Goal: Transaction & Acquisition: Purchase product/service

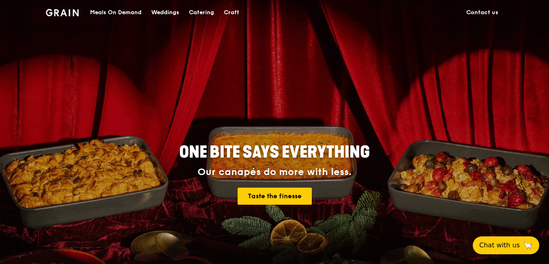
click at [121, 13] on div "Meals On Demand" at bounding box center [116, 12] width 52 height 24
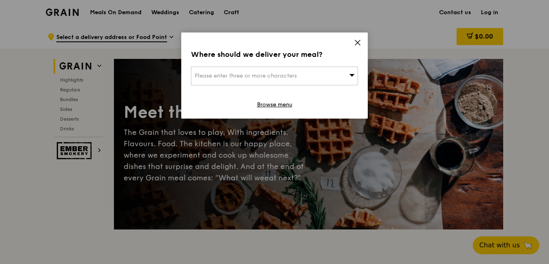
click at [237, 75] on span "Please enter three or more characters" at bounding box center [246, 75] width 102 height 7
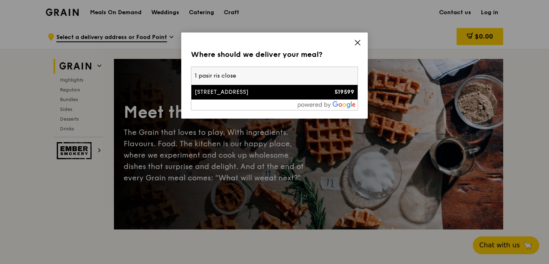
type input "1 pasir ris close"
click at [232, 93] on div "[STREET_ADDRESS]" at bounding box center [255, 92] width 120 height 8
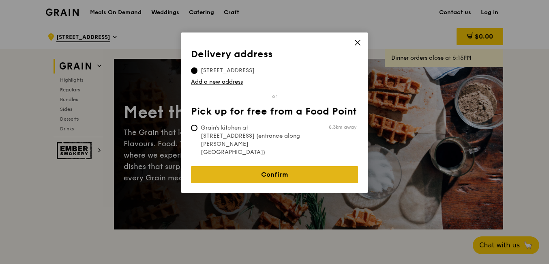
click at [278, 166] on link "Confirm" at bounding box center [274, 174] width 167 height 17
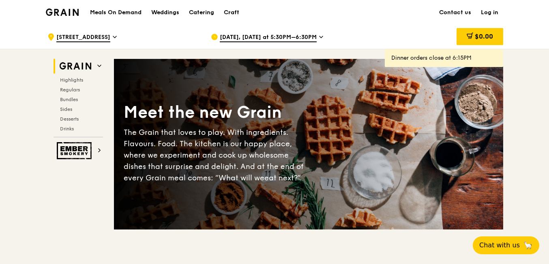
click at [280, 34] on span "[DATE], [DATE] at 5:30PM–6:30PM" at bounding box center [268, 37] width 97 height 9
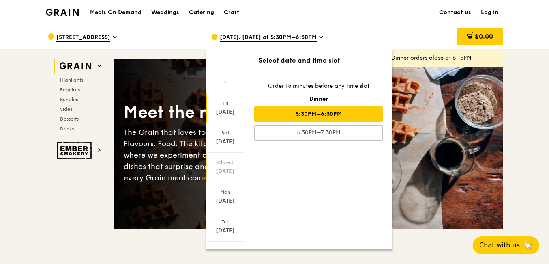
scroll to position [72, 0]
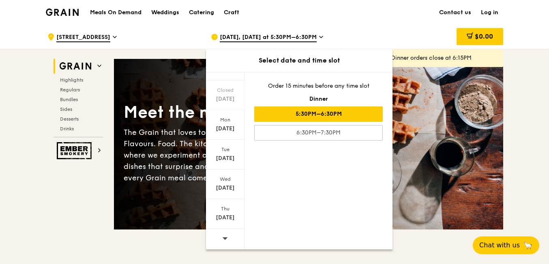
click at [222, 241] on icon at bounding box center [225, 238] width 6 height 6
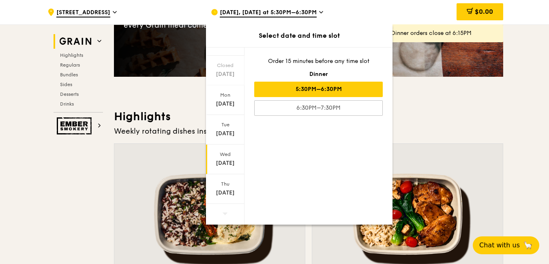
scroll to position [162, 0]
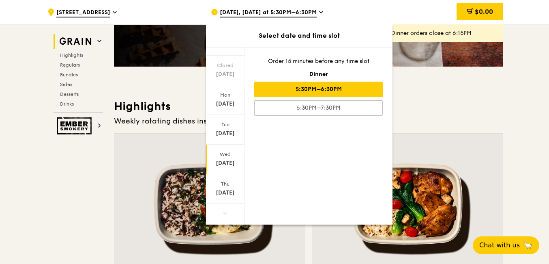
click at [227, 166] on div "[DATE]" at bounding box center [225, 163] width 36 height 8
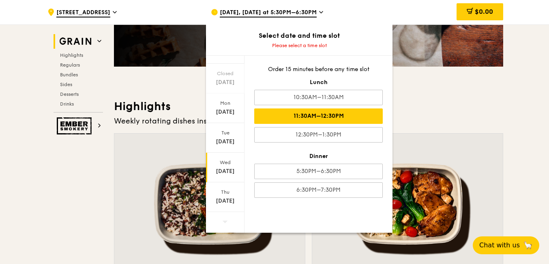
click at [340, 119] on div "11:30AM–12:30PM" at bounding box center [318, 115] width 129 height 15
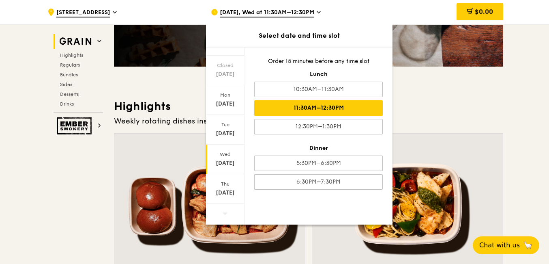
click at [480, 113] on h3 "Highlights" at bounding box center [309, 106] width 390 height 15
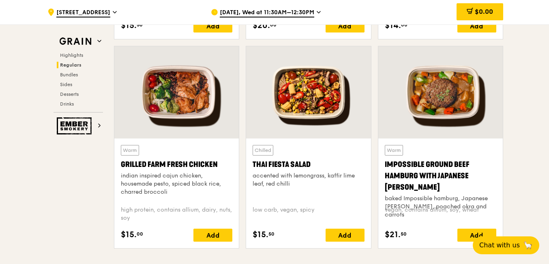
scroll to position [933, 0]
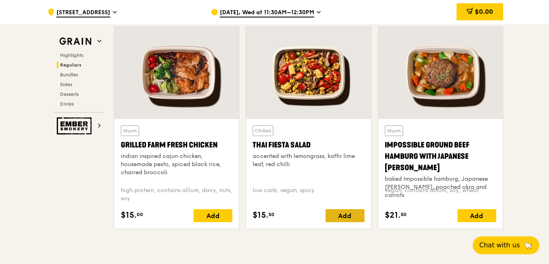
click at [346, 217] on div "Add" at bounding box center [345, 215] width 39 height 13
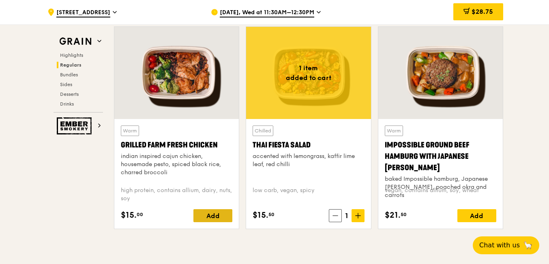
click at [213, 213] on div "Add" at bounding box center [213, 215] width 39 height 13
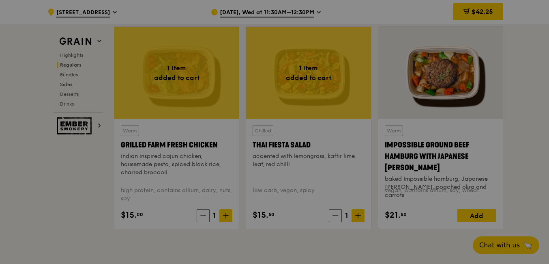
click at [227, 217] on div at bounding box center [274, 132] width 549 height 264
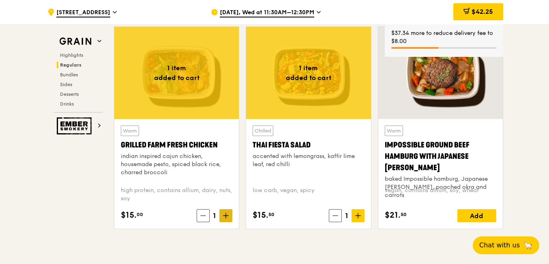
click at [227, 213] on icon at bounding box center [226, 216] width 6 height 6
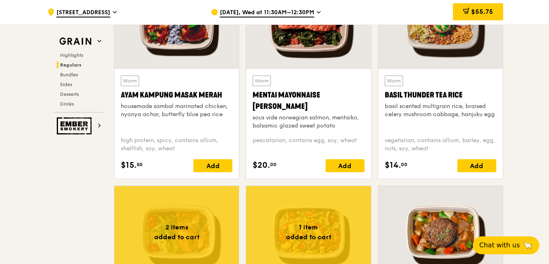
scroll to position [771, 0]
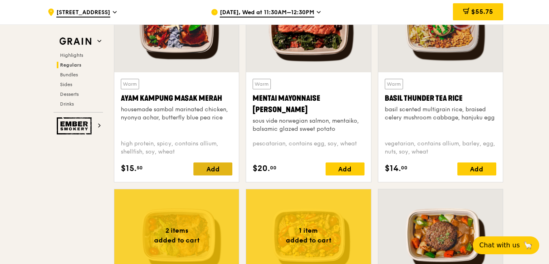
click at [217, 166] on div "Add" at bounding box center [213, 168] width 39 height 13
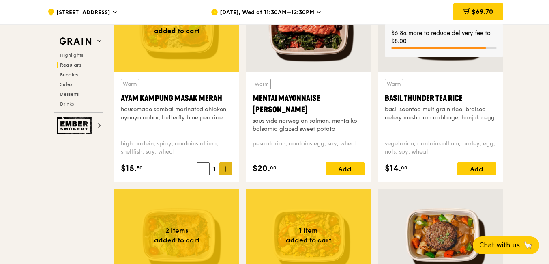
click at [226, 169] on icon at bounding box center [226, 169] width 5 height 0
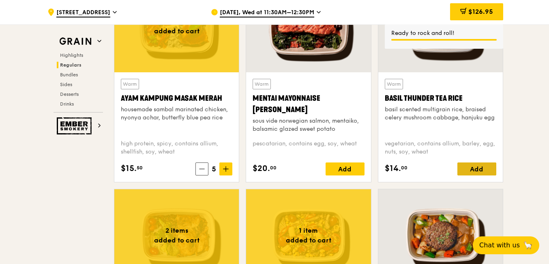
click at [484, 169] on div "Add" at bounding box center [477, 168] width 39 height 13
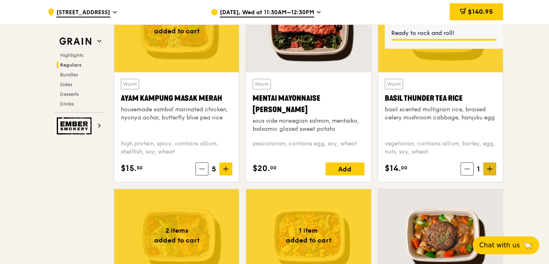
click at [490, 168] on icon at bounding box center [490, 168] width 0 height 5
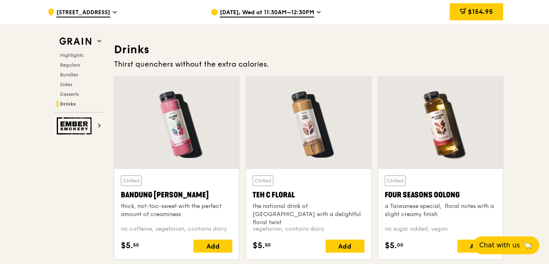
scroll to position [2840, 0]
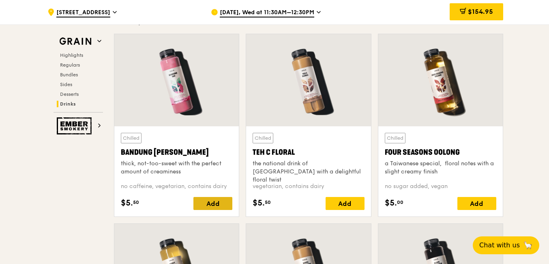
click at [215, 202] on div "Add" at bounding box center [213, 203] width 39 height 13
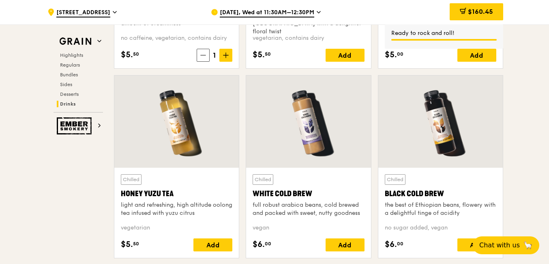
scroll to position [3003, 0]
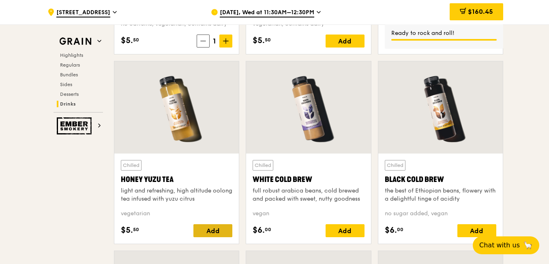
click at [211, 228] on div "Add" at bounding box center [213, 230] width 39 height 13
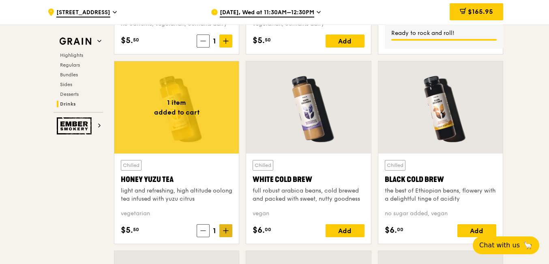
click at [223, 230] on icon at bounding box center [226, 231] width 6 height 6
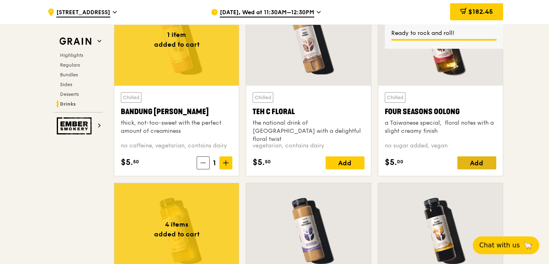
click at [477, 163] on div "Add" at bounding box center [477, 162] width 39 height 13
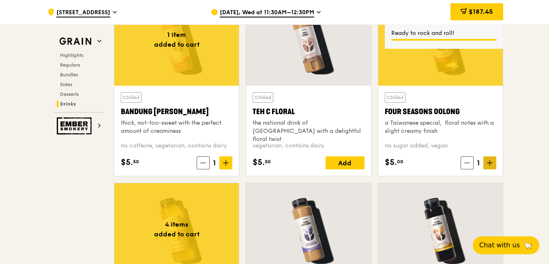
click at [487, 162] on icon at bounding box center [490, 163] width 6 height 6
click at [489, 162] on icon at bounding box center [490, 163] width 6 height 6
click at [347, 161] on div "Add" at bounding box center [345, 162] width 39 height 13
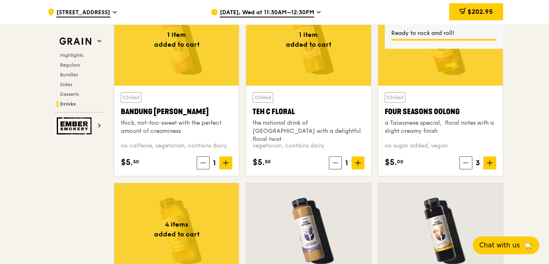
click at [357, 163] on icon at bounding box center [358, 163] width 5 height 0
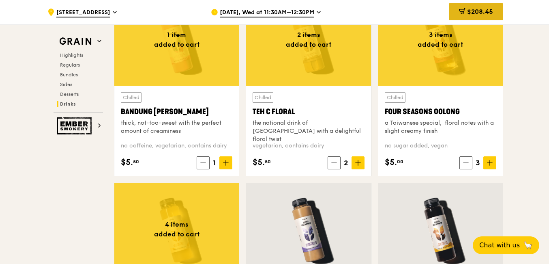
click at [482, 12] on span "$208.45" at bounding box center [480, 12] width 26 height 8
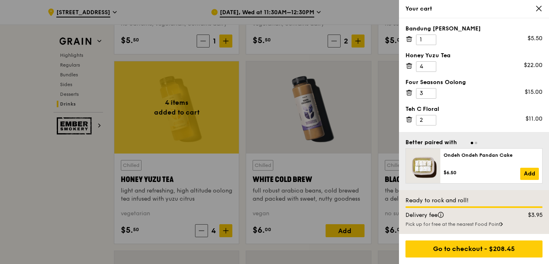
scroll to position [3043, 0]
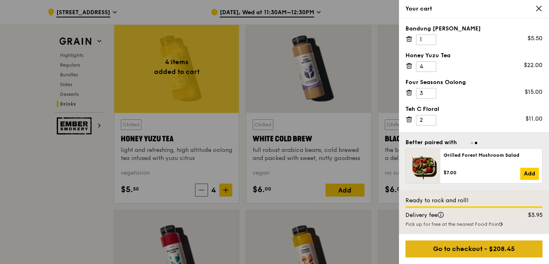
click at [484, 248] on div "Go to checkout - $208.45" at bounding box center [474, 248] width 137 height 17
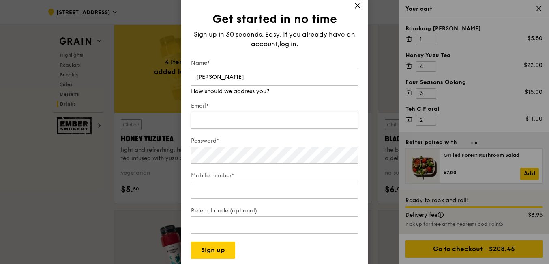
type input "[PERSON_NAME]"
click at [286, 125] on div "Email*" at bounding box center [274, 116] width 167 height 28
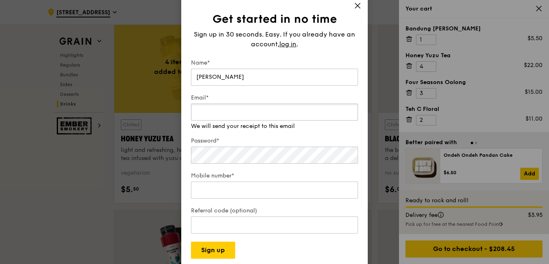
type input "[EMAIL_ADDRESS][DOMAIN_NAME]"
type input "98737424"
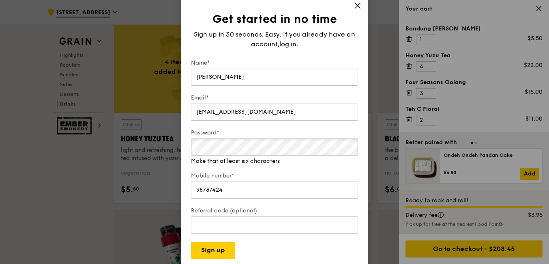
drag, startPoint x: 286, startPoint y: 125, endPoint x: 106, endPoint y: 125, distance: 180.2
click at [106, 125] on div "Get started in no time Sign up in 30 seconds. Easy. If you already have an acco…" at bounding box center [274, 132] width 549 height 264
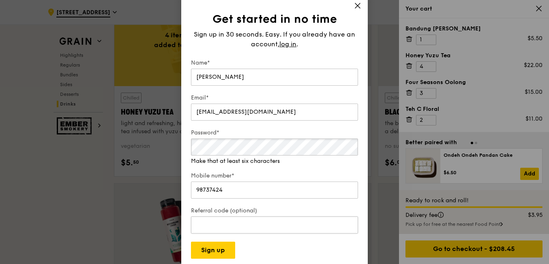
scroll to position [3084, 0]
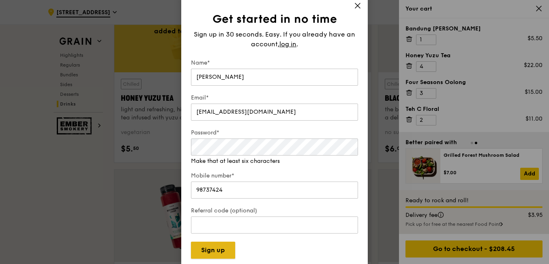
click at [223, 252] on button "Sign up" at bounding box center [213, 249] width 44 height 17
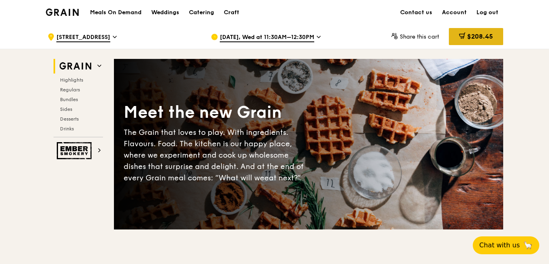
click at [482, 39] on span "$208.45" at bounding box center [480, 36] width 26 height 8
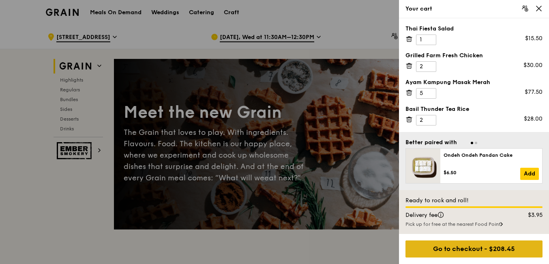
click at [484, 250] on div "Go to checkout - $208.45" at bounding box center [474, 248] width 137 height 17
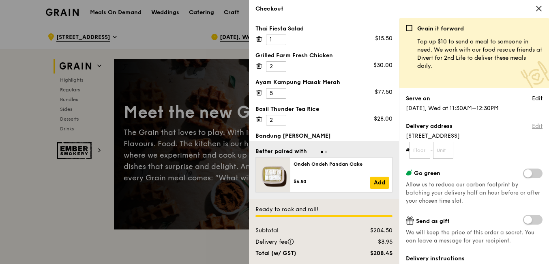
click at [532, 125] on link "Edit" at bounding box center [537, 126] width 11 height 8
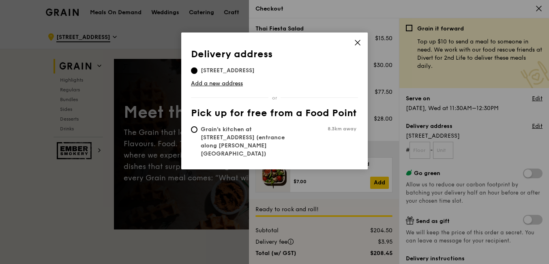
click at [356, 42] on icon at bounding box center [357, 42] width 7 height 7
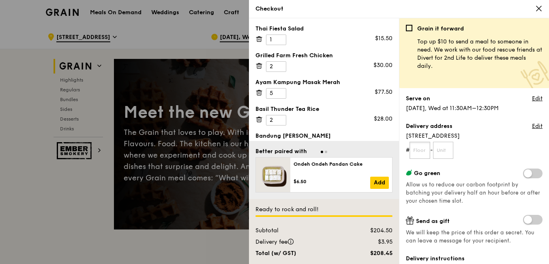
click at [419, 149] on input "text" at bounding box center [420, 150] width 21 height 17
type input "03"
click at [453, 153] on input "text" at bounding box center [443, 150] width 21 height 17
type input "113"
click at [532, 125] on link "Edit" at bounding box center [537, 126] width 11 height 8
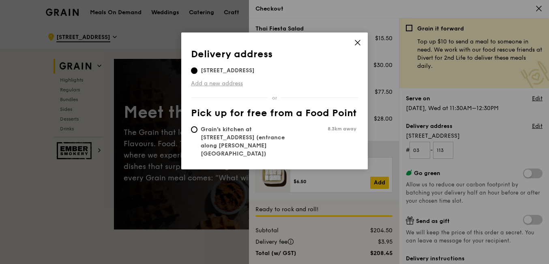
click at [227, 84] on link "Add a new address" at bounding box center [274, 84] width 167 height 8
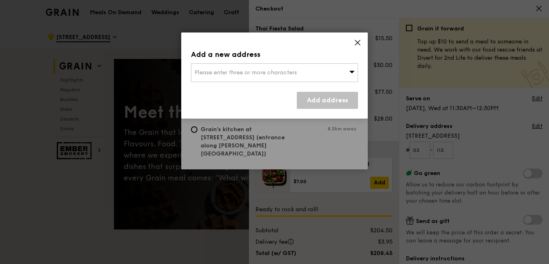
click at [221, 70] on span "Please enter three or more characters" at bounding box center [246, 72] width 102 height 7
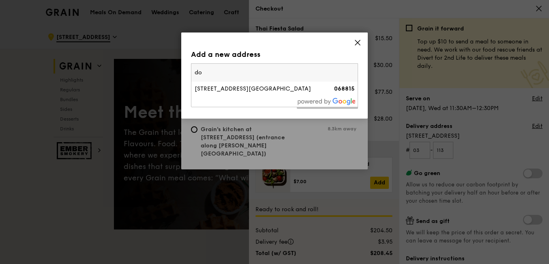
type input "d"
click at [359, 41] on icon at bounding box center [357, 42] width 7 height 7
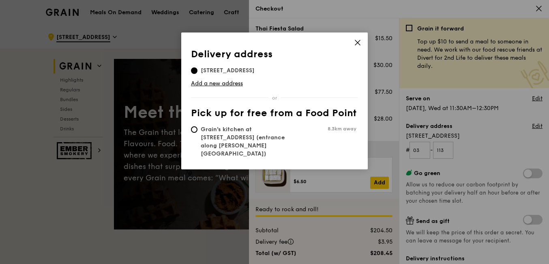
click at [356, 42] on icon at bounding box center [357, 42] width 7 height 7
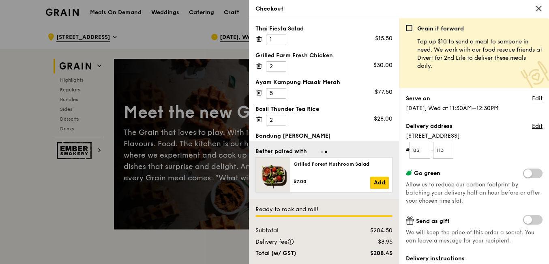
click at [468, 146] on form "# 03 - 113" at bounding box center [474, 150] width 137 height 17
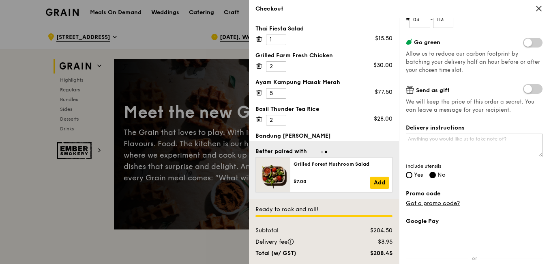
scroll to position [162, 0]
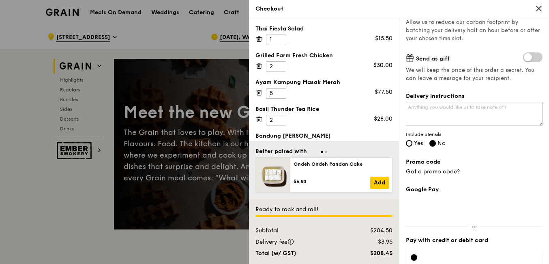
click at [532, 59] on span at bounding box center [532, 57] width 19 height 10
click at [525, 58] on input "checkbox" at bounding box center [525, 58] width 0 height 0
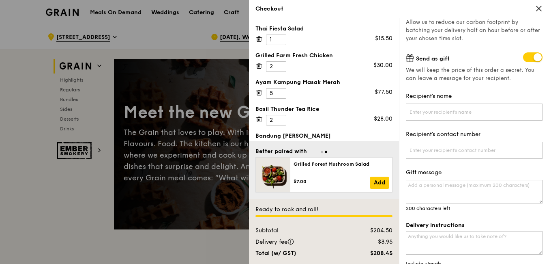
click at [526, 58] on span at bounding box center [532, 57] width 19 height 10
click at [525, 58] on input "checkbox" at bounding box center [525, 58] width 0 height 0
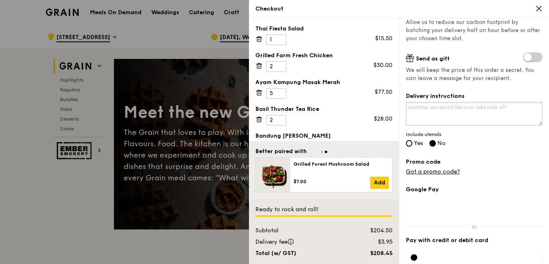
click at [488, 108] on textarea "Delivery instructions" at bounding box center [474, 114] width 137 height 24
type textarea "D"
type textarea "Deliver to Downtown East - Little Skool House."
click at [408, 144] on input "Yes" at bounding box center [409, 143] width 6 height 6
radio input "true"
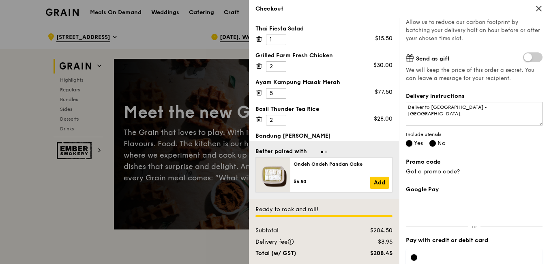
radio input "false"
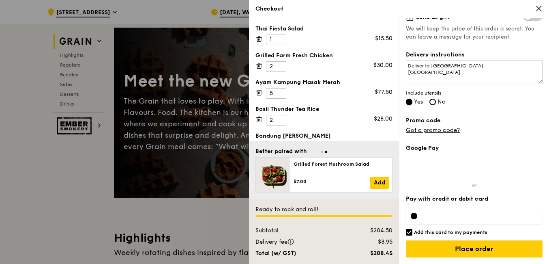
scroll to position [81, 0]
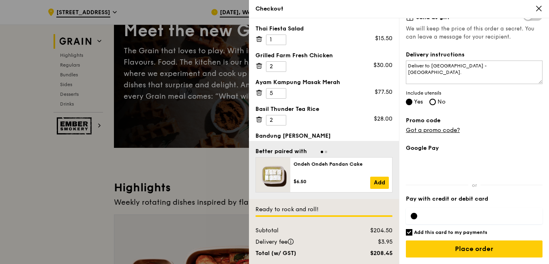
click at [408, 232] on input "Add this card to my payments" at bounding box center [409, 232] width 6 height 6
checkbox input "false"
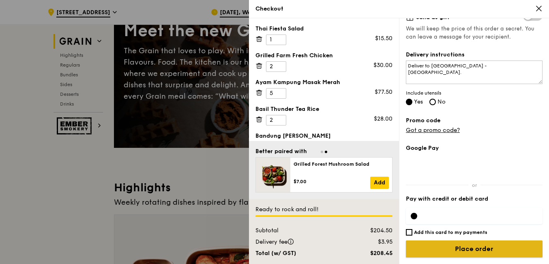
click at [476, 248] on input "Place order" at bounding box center [474, 248] width 137 height 17
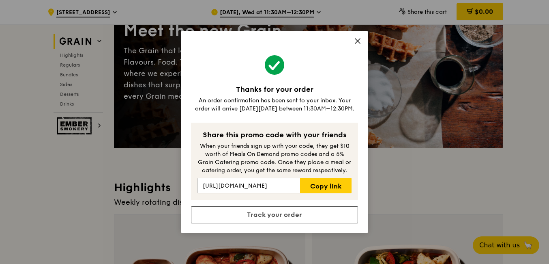
click at [359, 39] on icon at bounding box center [357, 40] width 7 height 7
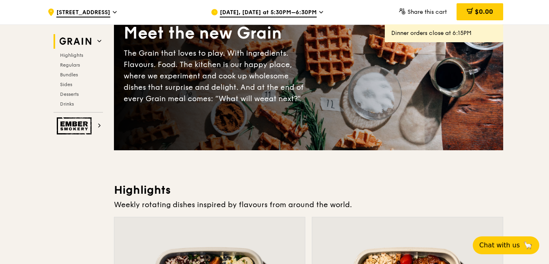
scroll to position [0, 0]
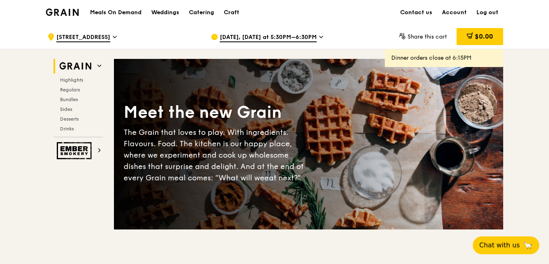
click at [490, 12] on link "Log out" at bounding box center [488, 12] width 32 height 24
